Goal: Task Accomplishment & Management: Manage account settings

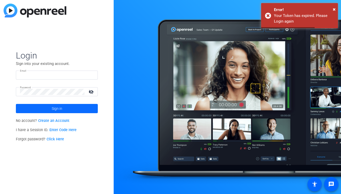
type input "[EMAIL_ADDRESS][DOMAIN_NAME]"
click at [34, 110] on span at bounding box center [57, 108] width 82 height 12
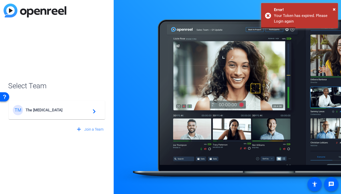
click at [34, 110] on span "The Muse" at bounding box center [58, 110] width 64 height 5
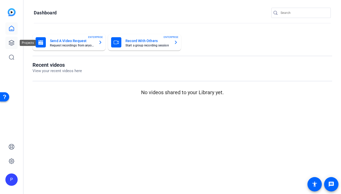
click at [11, 42] on icon at bounding box center [11, 43] width 6 height 6
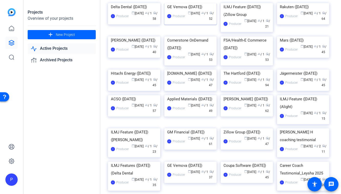
scroll to position [47, 0]
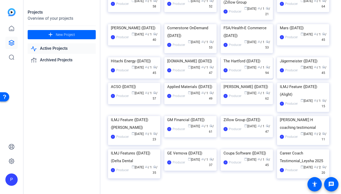
click at [245, 57] on img at bounding box center [247, 57] width 52 height 0
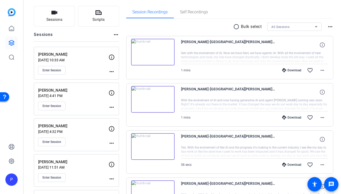
scroll to position [65, 0]
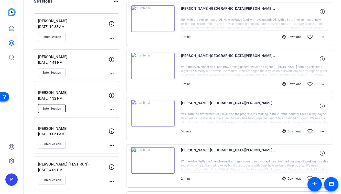
click at [46, 109] on span "Enter Session" at bounding box center [52, 108] width 19 height 4
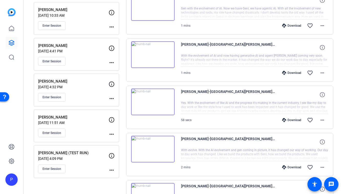
scroll to position [100, 0]
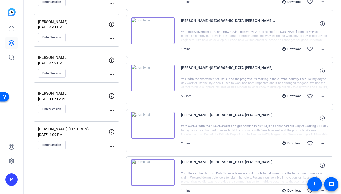
click at [113, 74] on mat-icon "more_horiz" at bounding box center [112, 75] width 6 height 6
click at [122, 81] on span "Edit Session" at bounding box center [124, 82] width 23 height 6
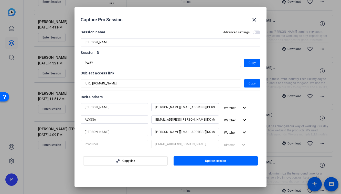
scroll to position [13, 0]
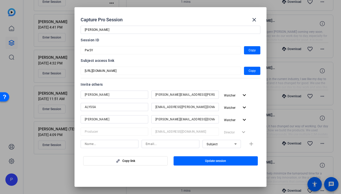
click at [210, 93] on input "Laura.Regan@thehartford.com" at bounding box center [185, 95] width 59 height 6
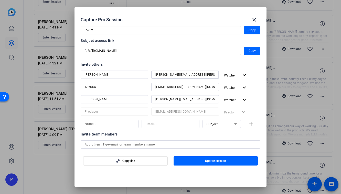
scroll to position [34, 0]
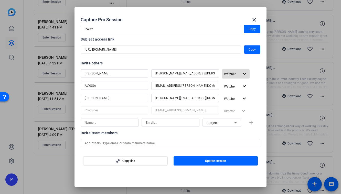
click at [245, 72] on mat-icon "expand_more" at bounding box center [244, 74] width 6 height 6
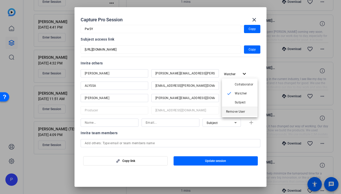
click at [239, 112] on span "Remove User" at bounding box center [235, 112] width 19 height 4
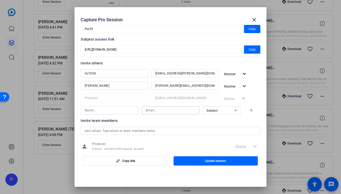
click at [152, 111] on input at bounding box center [171, 110] width 50 height 6
paste input "Laura.Regan@thehartford.com"
type input "Laura.Regan@thehartford.com"
click at [206, 110] on div "Subject" at bounding box center [222, 110] width 38 height 8
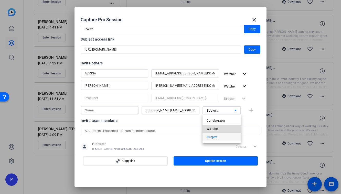
click at [213, 127] on span "Watcher" at bounding box center [213, 129] width 12 height 6
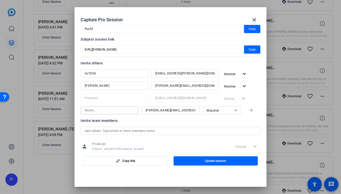
click at [118, 111] on input at bounding box center [110, 110] width 50 height 6
type input "Laura"
click at [253, 109] on mat-icon "add" at bounding box center [251, 110] width 6 height 6
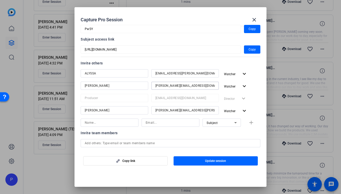
drag, startPoint x: 206, startPoint y: 86, endPoint x: 151, endPoint y: 86, distance: 55.4
click at [151, 86] on div "BETH beth.cumming@thehartford.com Watcher expand_more" at bounding box center [171, 86] width 180 height 9
click at [153, 120] on input at bounding box center [171, 122] width 50 height 6
paste input "beth.cumming@thehartford.com"
type input "beth.cumming@thehartford.com"
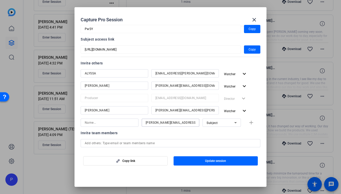
click at [115, 120] on input at bounding box center [110, 122] width 50 height 6
type input "Beth"
click at [214, 123] on span "Subject" at bounding box center [212, 123] width 11 height 4
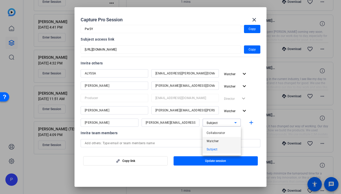
click at [217, 143] on span "Watcher" at bounding box center [213, 141] width 12 height 6
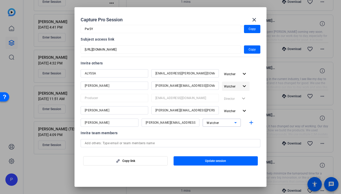
click at [245, 88] on mat-icon "expand_more" at bounding box center [244, 86] width 6 height 6
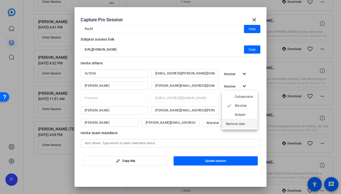
click at [240, 122] on span "Remove User" at bounding box center [235, 124] width 19 height 4
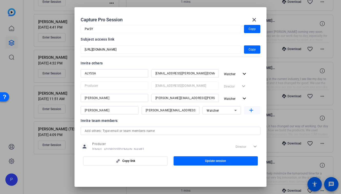
click at [254, 108] on mat-icon "add" at bounding box center [251, 110] width 6 height 6
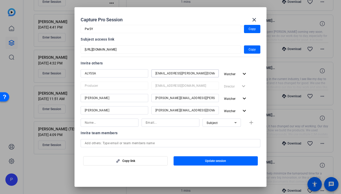
drag, startPoint x: 209, startPoint y: 72, endPoint x: 152, endPoint y: 72, distance: 56.4
click at [152, 72] on div "Alyssa.Griswold@thehartford.com" at bounding box center [186, 73] width 68 height 8
click at [248, 73] on span "button" at bounding box center [236, 74] width 28 height 12
click at [246, 109] on span "Remove User" at bounding box center [239, 111] width 27 height 6
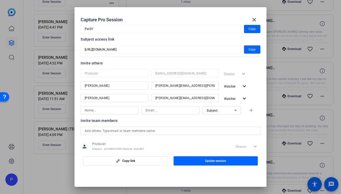
click at [175, 110] on input at bounding box center [171, 110] width 50 height 6
paste input "Alyssa.Griswold@thehartford.com"
type input "Alyssa.Griswold@thehartford.com"
click at [121, 109] on input at bounding box center [110, 110] width 50 height 6
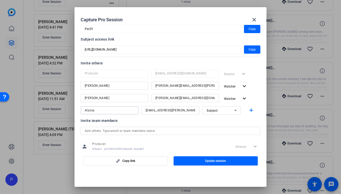
type input "Alyssa"
click at [217, 114] on div "Subject" at bounding box center [222, 110] width 30 height 8
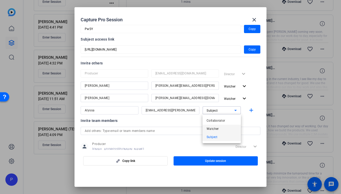
click at [219, 127] on span "Watcher" at bounding box center [213, 129] width 12 height 6
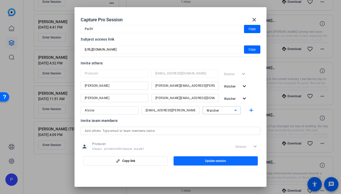
click at [217, 158] on span "button" at bounding box center [216, 161] width 85 height 12
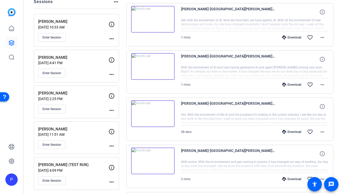
scroll to position [63, 0]
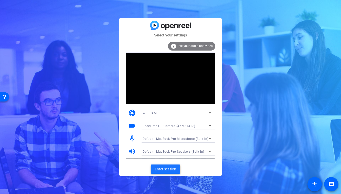
click at [163, 172] on span at bounding box center [165, 169] width 29 height 12
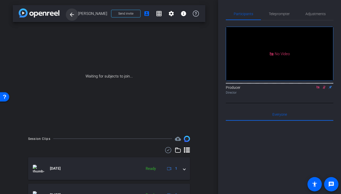
click at [70, 17] on mat-icon "arrow_back" at bounding box center [72, 15] width 6 height 6
